Goal: Task Accomplishment & Management: Manage account settings

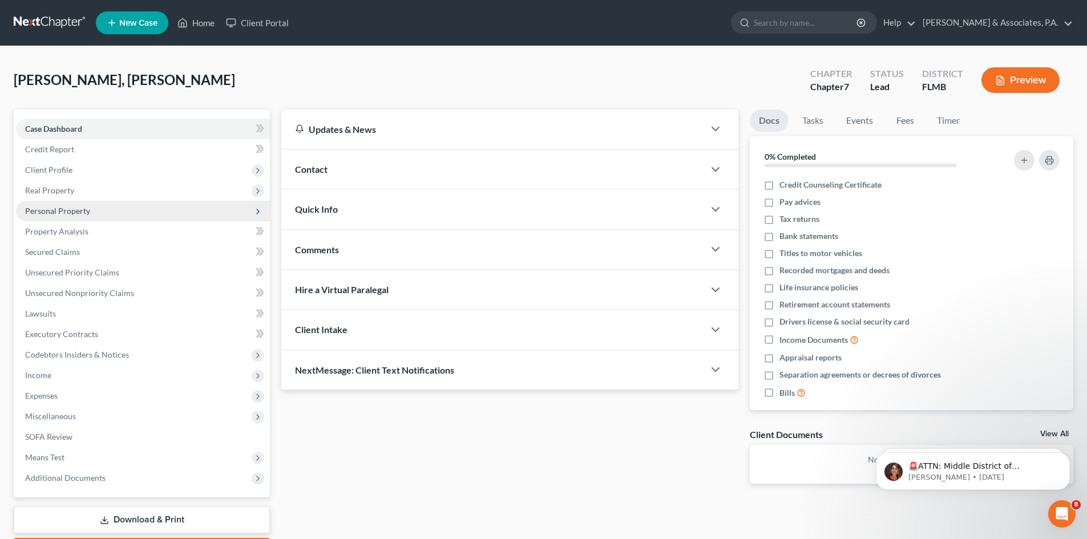
click at [67, 211] on span "Personal Property" at bounding box center [57, 211] width 65 height 10
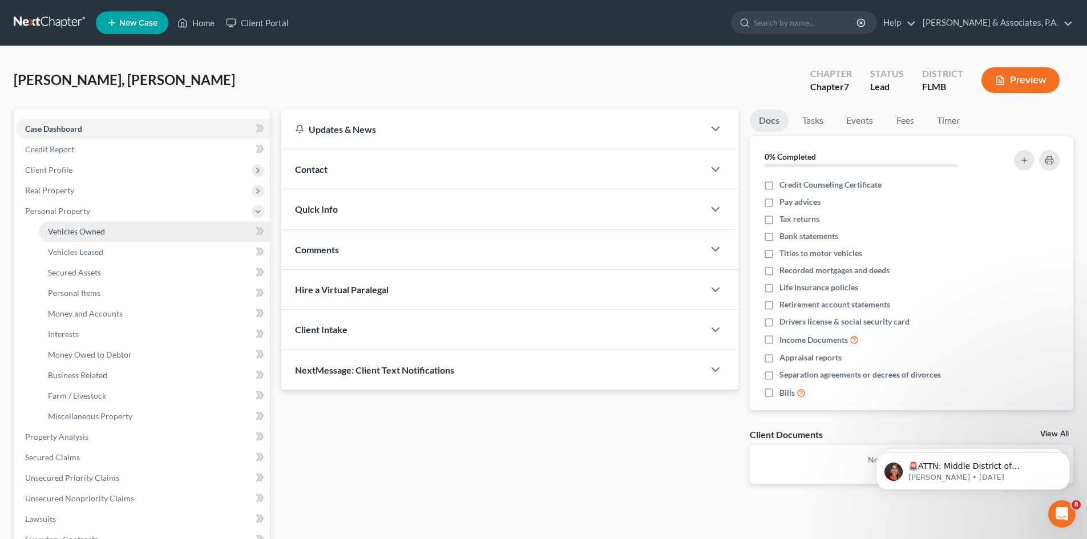
click at [66, 232] on span "Vehicles Owned" at bounding box center [76, 232] width 57 height 10
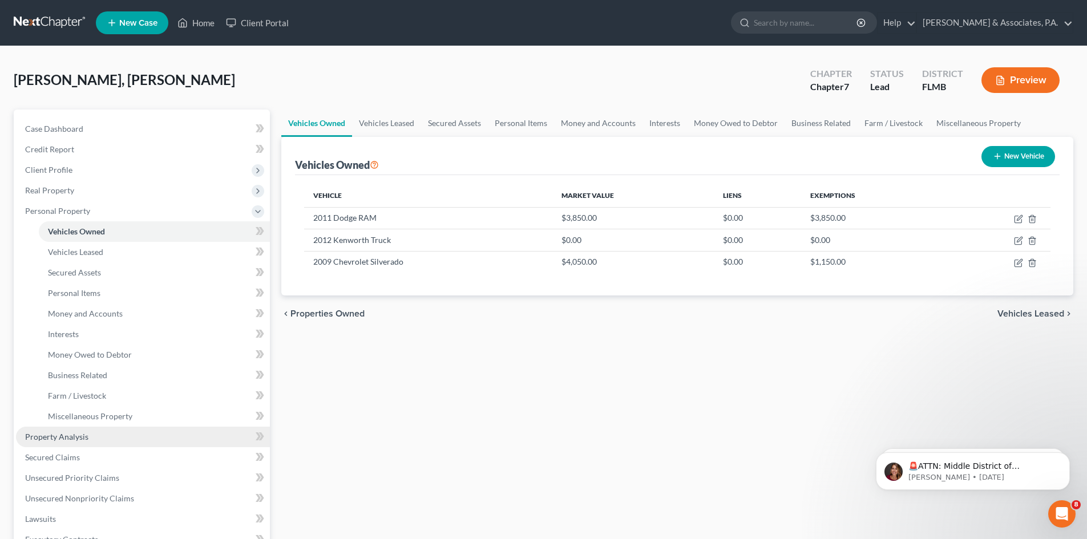
click at [82, 434] on span "Property Analysis" at bounding box center [56, 437] width 63 height 10
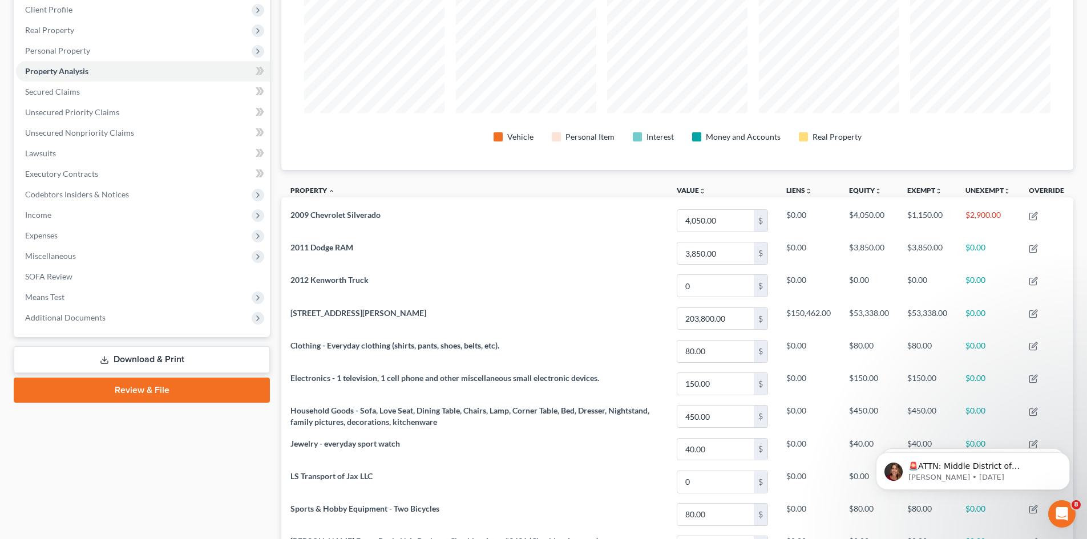
scroll to position [171, 0]
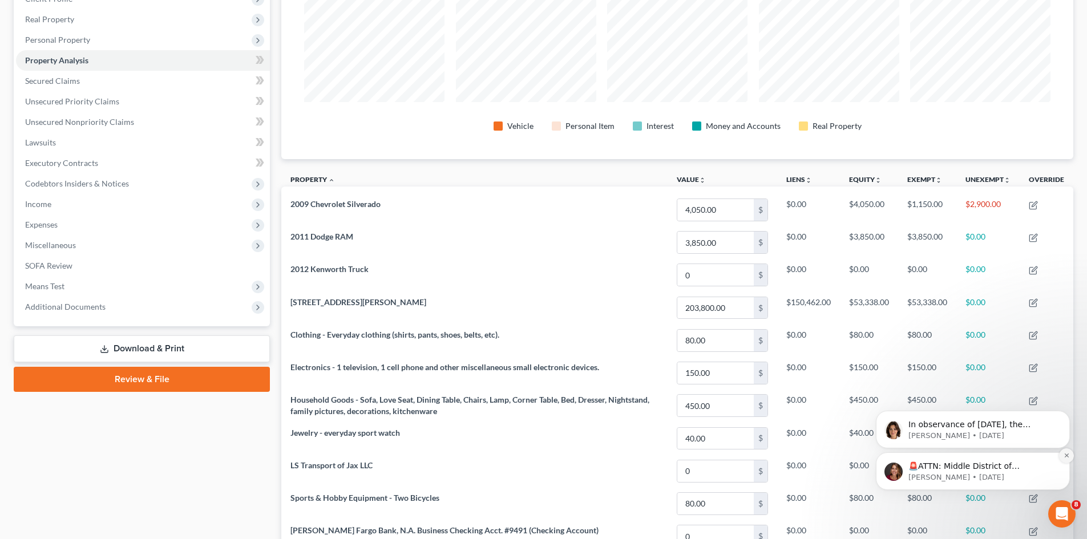
click at [1066, 455] on icon "Dismiss notification" at bounding box center [1066, 456] width 4 height 4
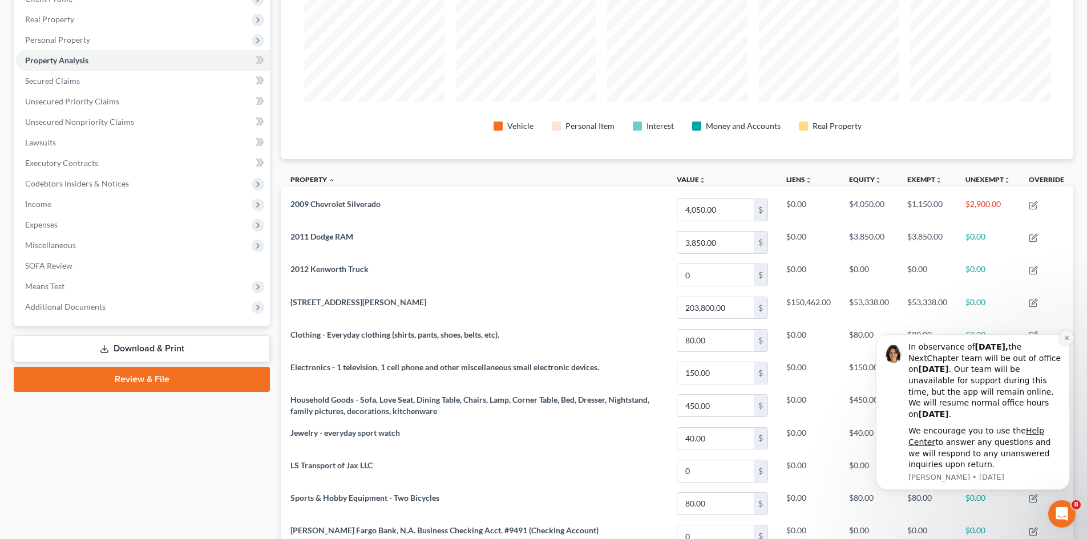
click at [1064, 337] on icon "Dismiss notification" at bounding box center [1067, 338] width 6 height 6
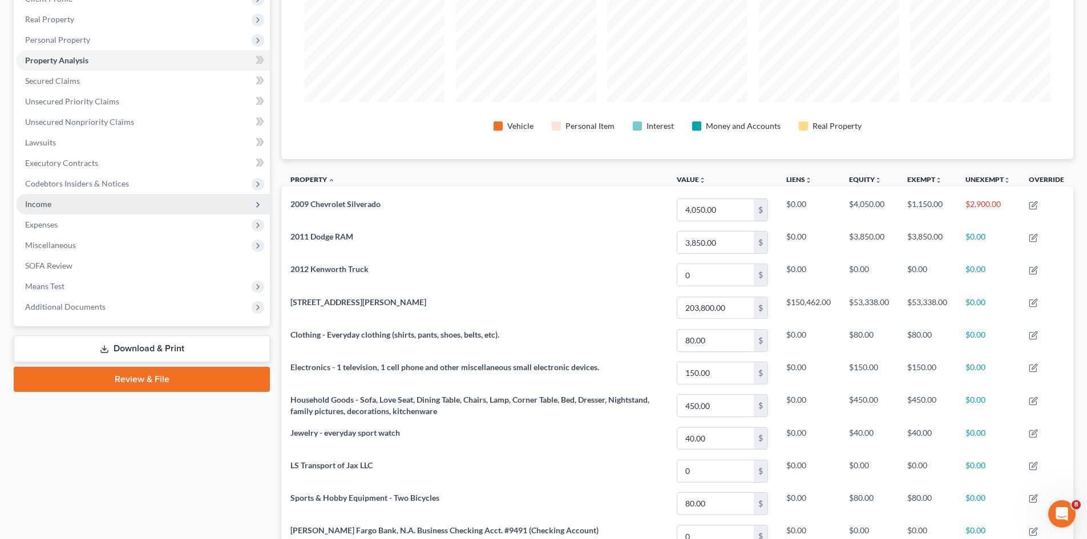
click at [81, 203] on span "Income" at bounding box center [143, 204] width 254 height 21
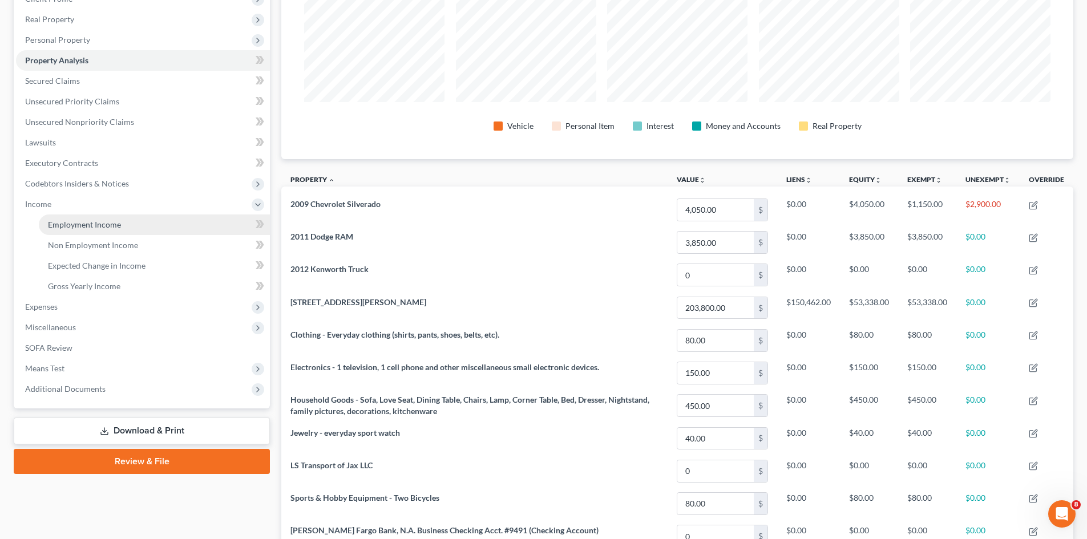
click at [81, 230] on link "Employment Income" at bounding box center [154, 225] width 231 height 21
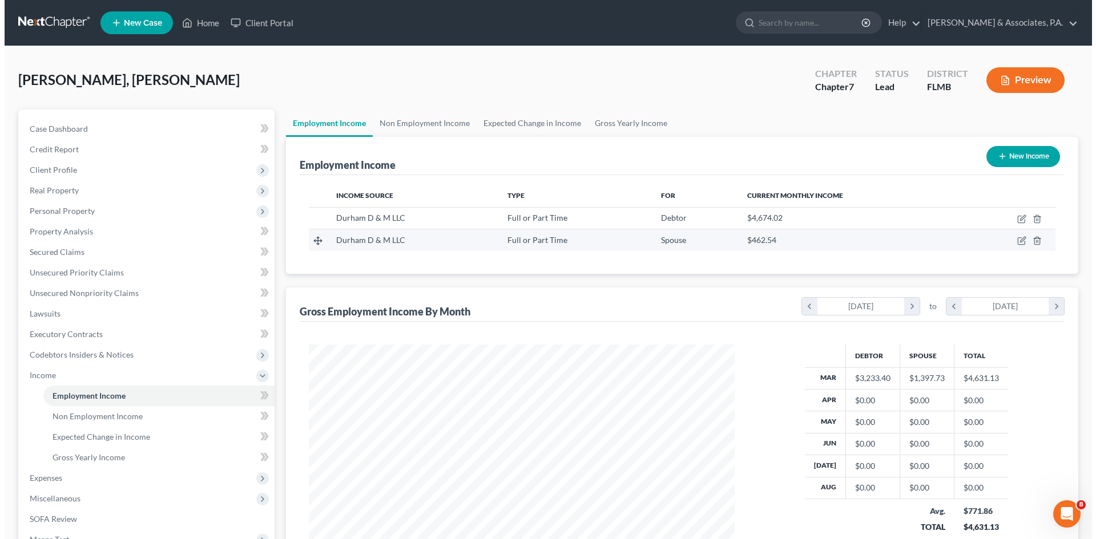
scroll to position [213, 449]
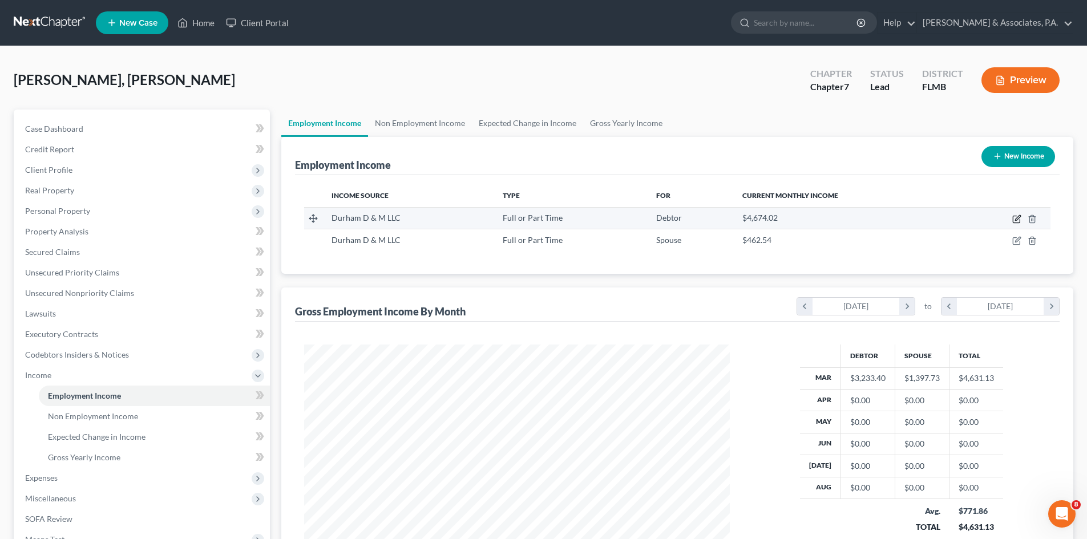
click at [1015, 222] on icon "button" at bounding box center [1016, 219] width 9 height 9
select select "0"
select select "14"
select select "3"
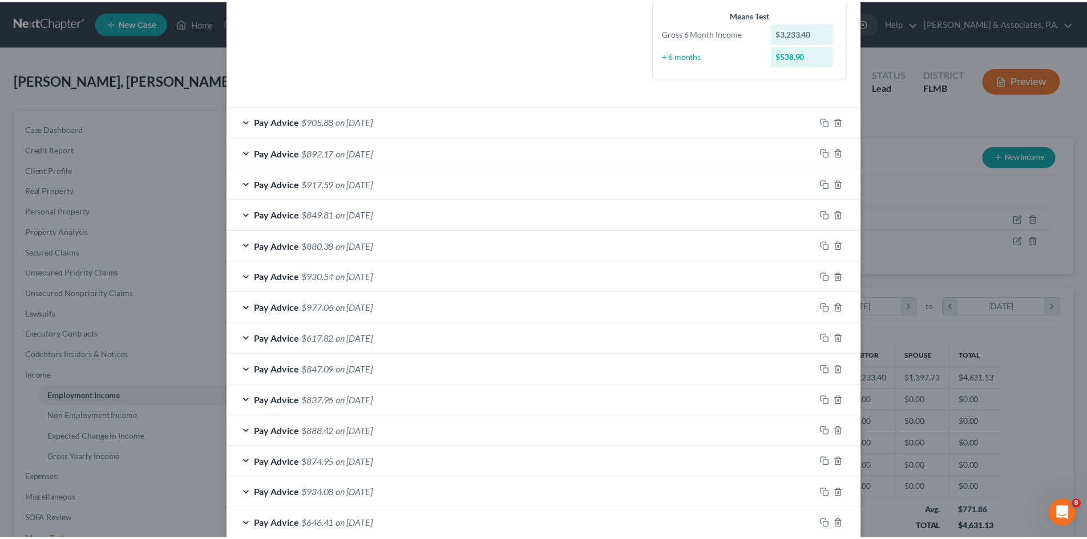
scroll to position [0, 0]
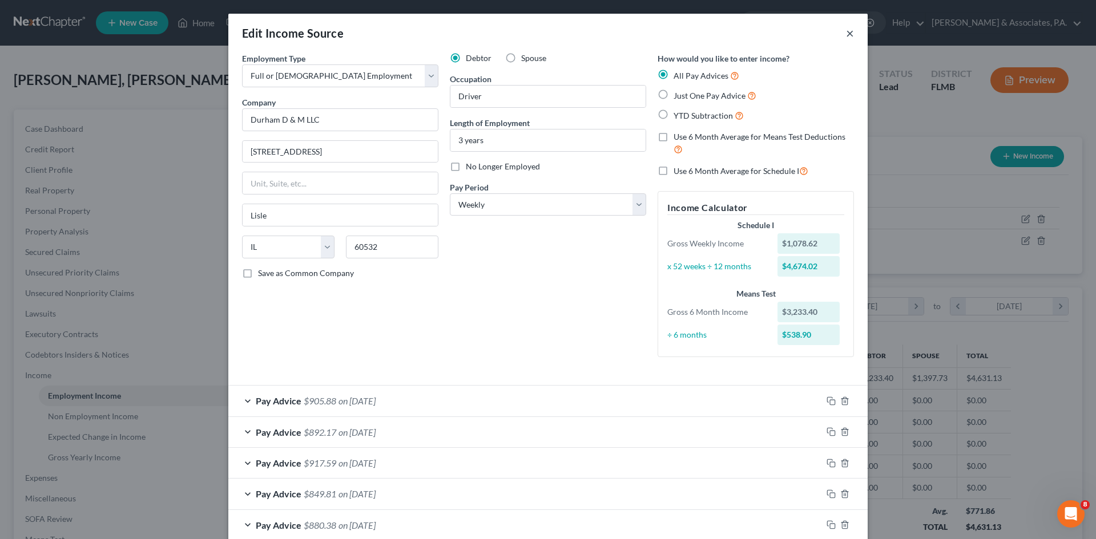
click at [846, 35] on button "×" at bounding box center [850, 33] width 8 height 14
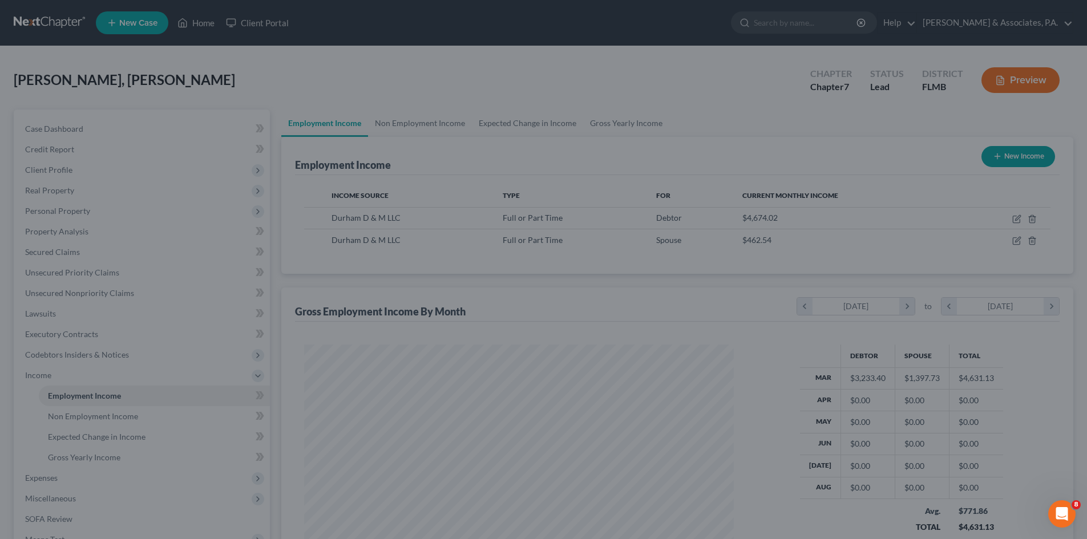
scroll to position [570498, 570262]
